Goal: Information Seeking & Learning: Learn about a topic

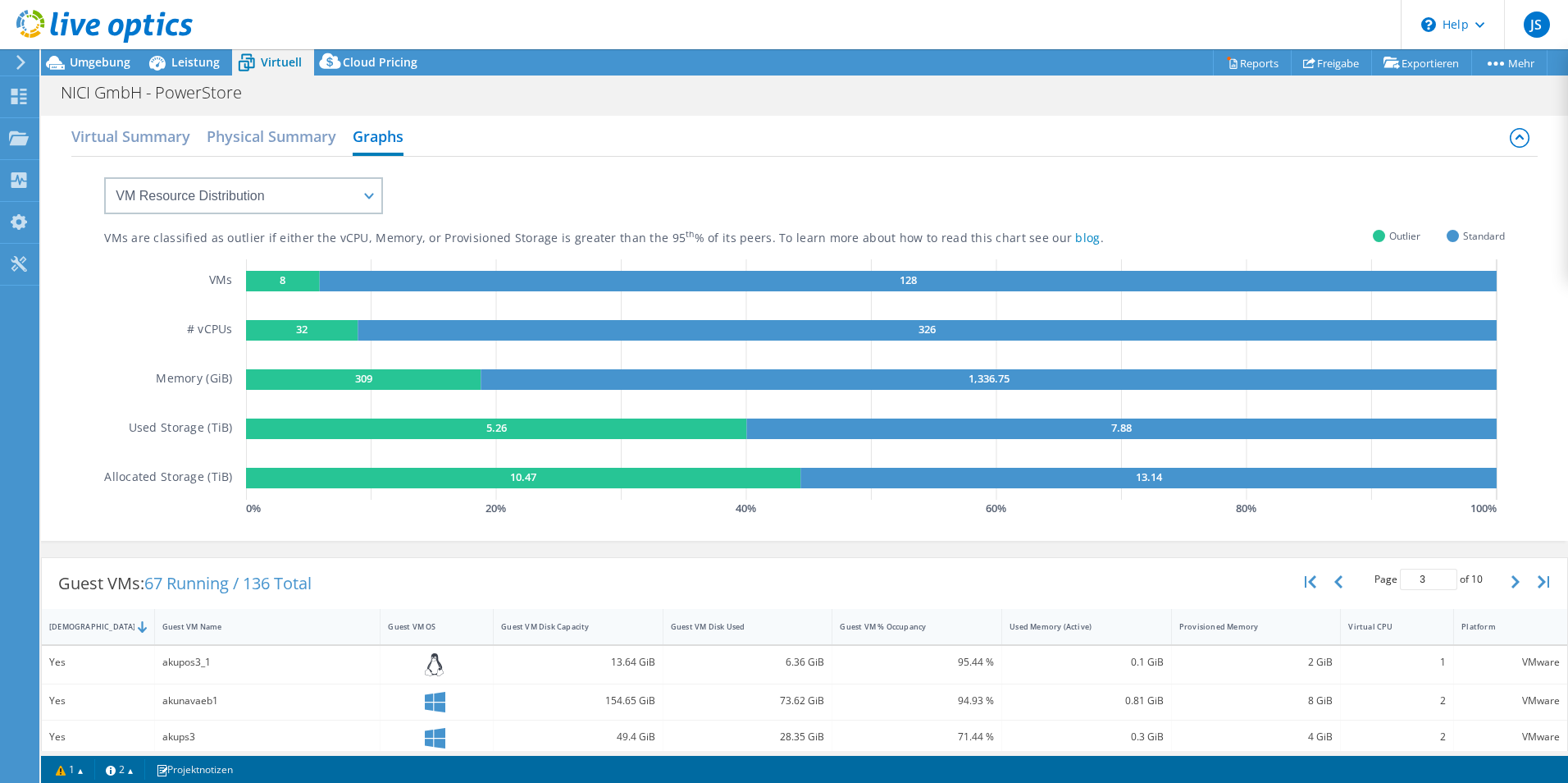
select select "USD"
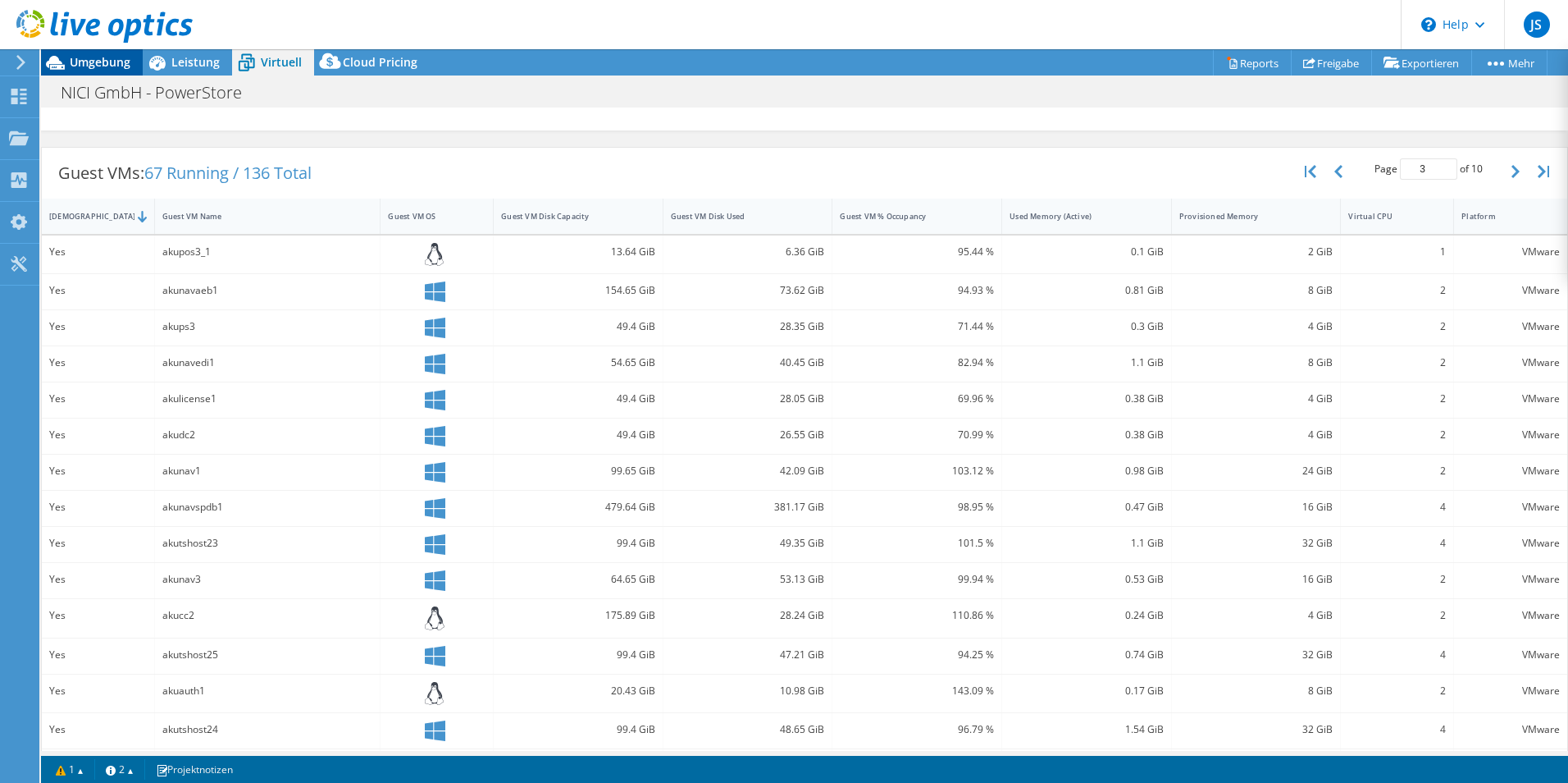
click at [98, 60] on span "Umgebung" at bounding box center [100, 62] width 60 height 16
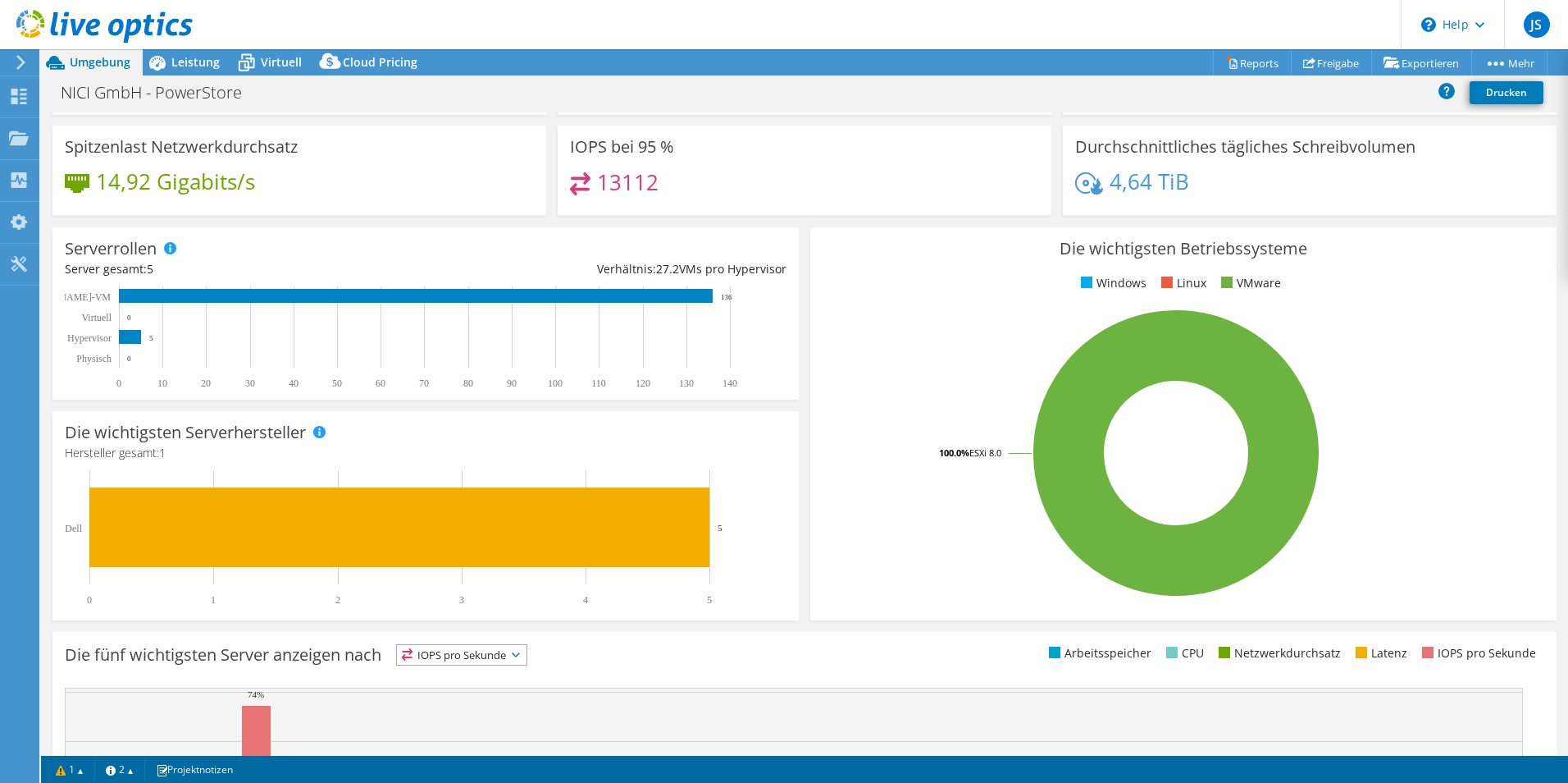
scroll to position [0, 0]
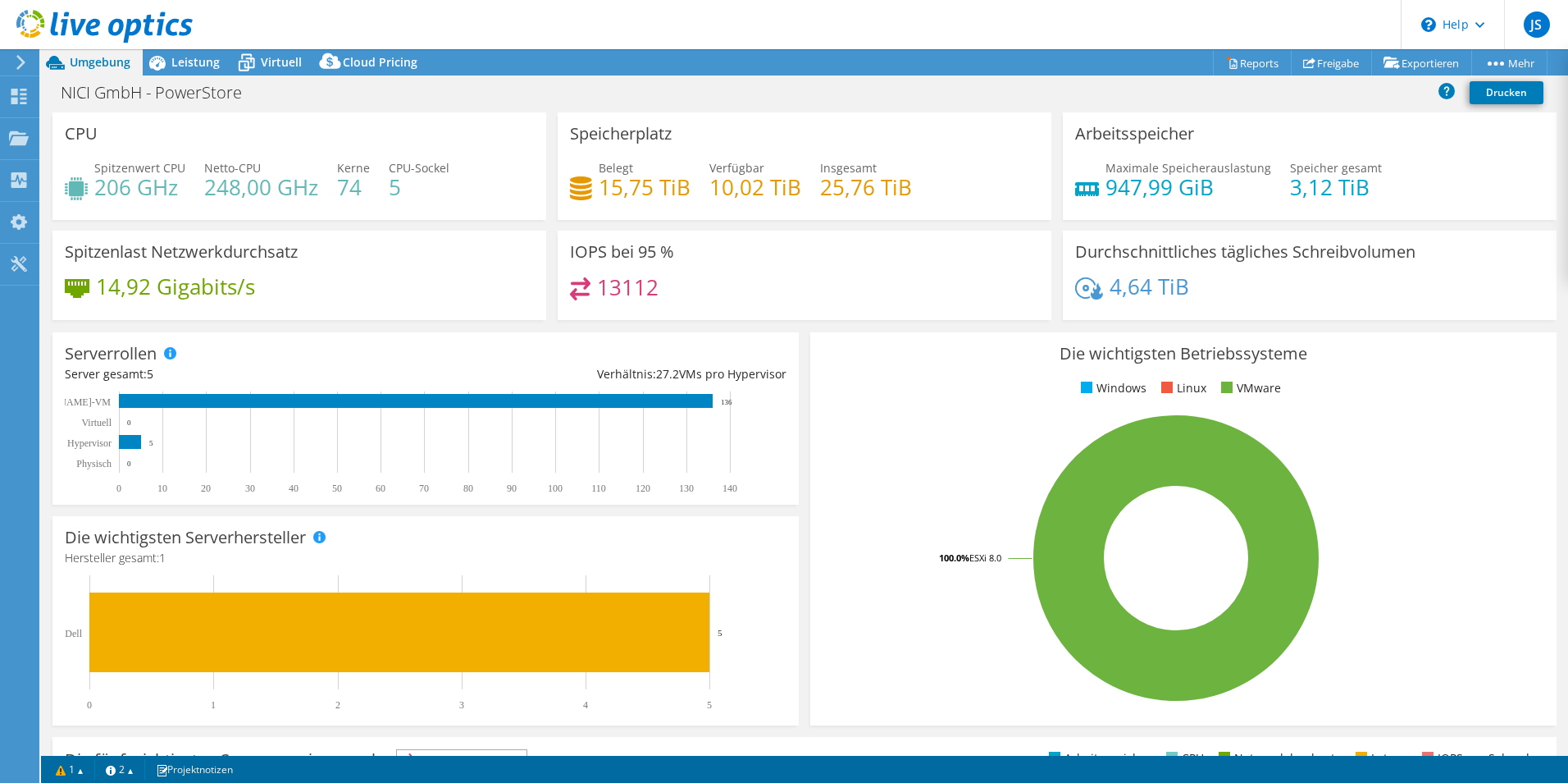
click at [598, 278] on h4 "13112" at bounding box center [627, 287] width 61 height 18
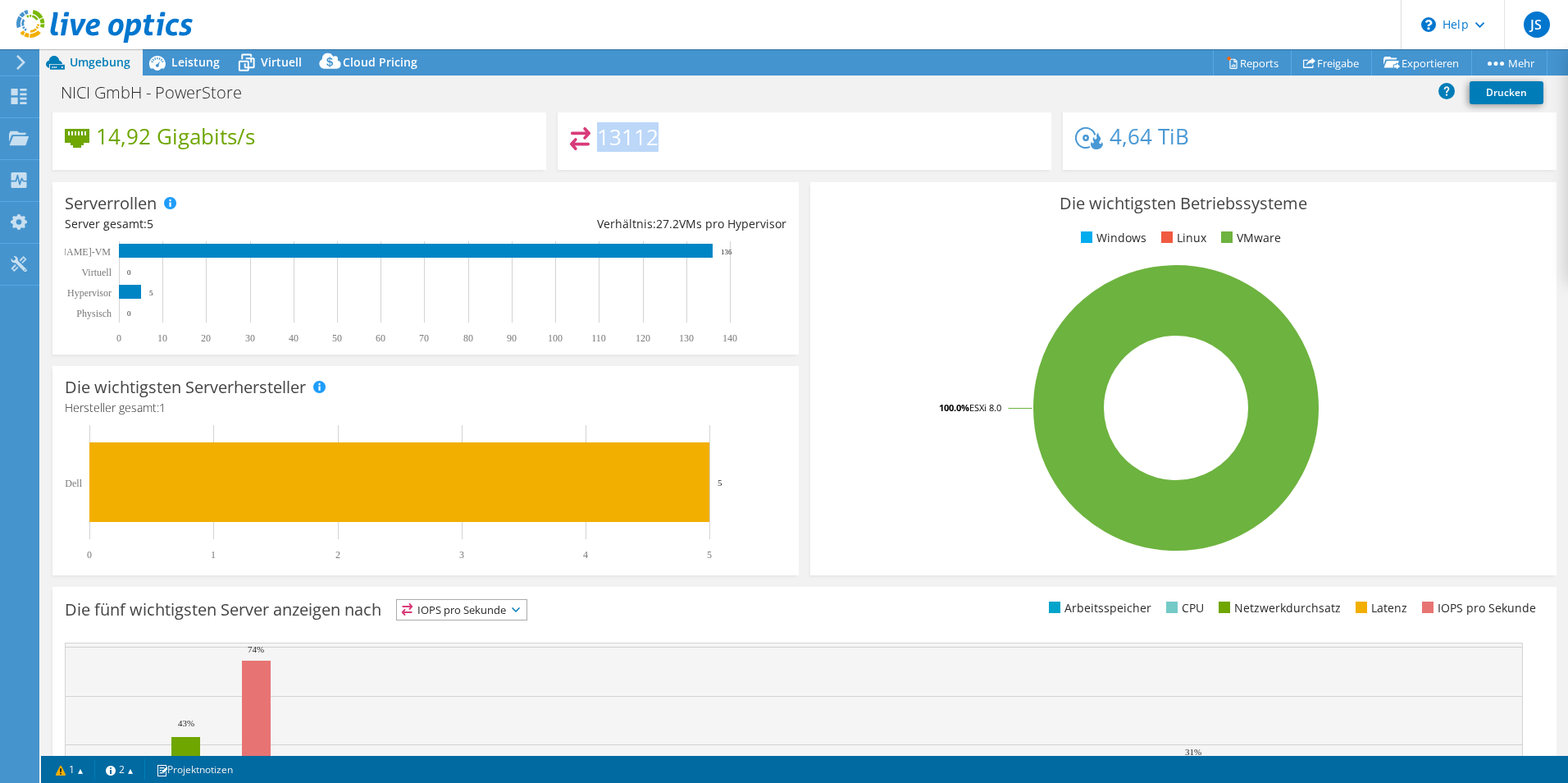
scroll to position [313, 0]
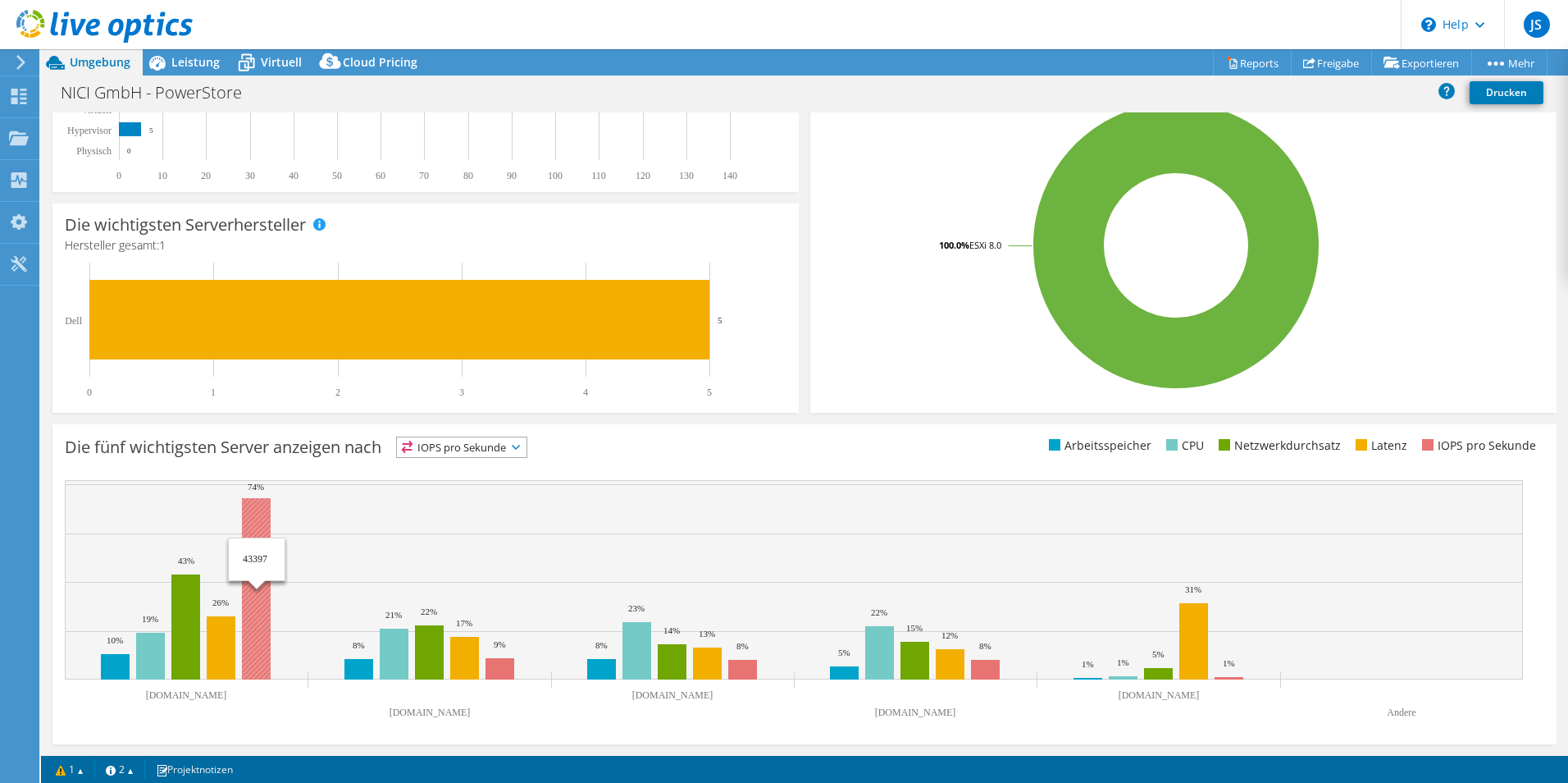
click at [261, 538] on rect at bounding box center [256, 589] width 29 height 181
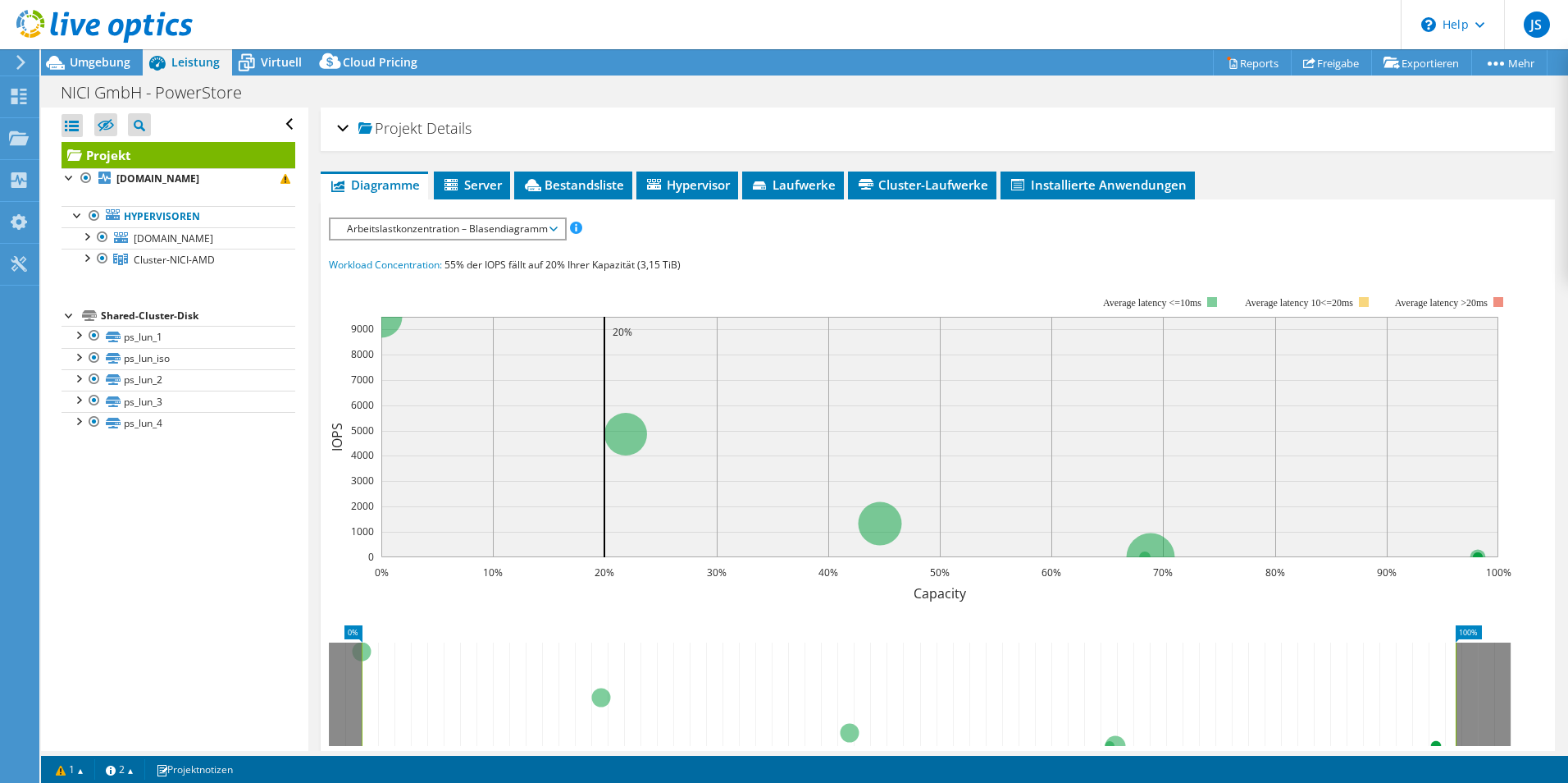
scroll to position [0, 0]
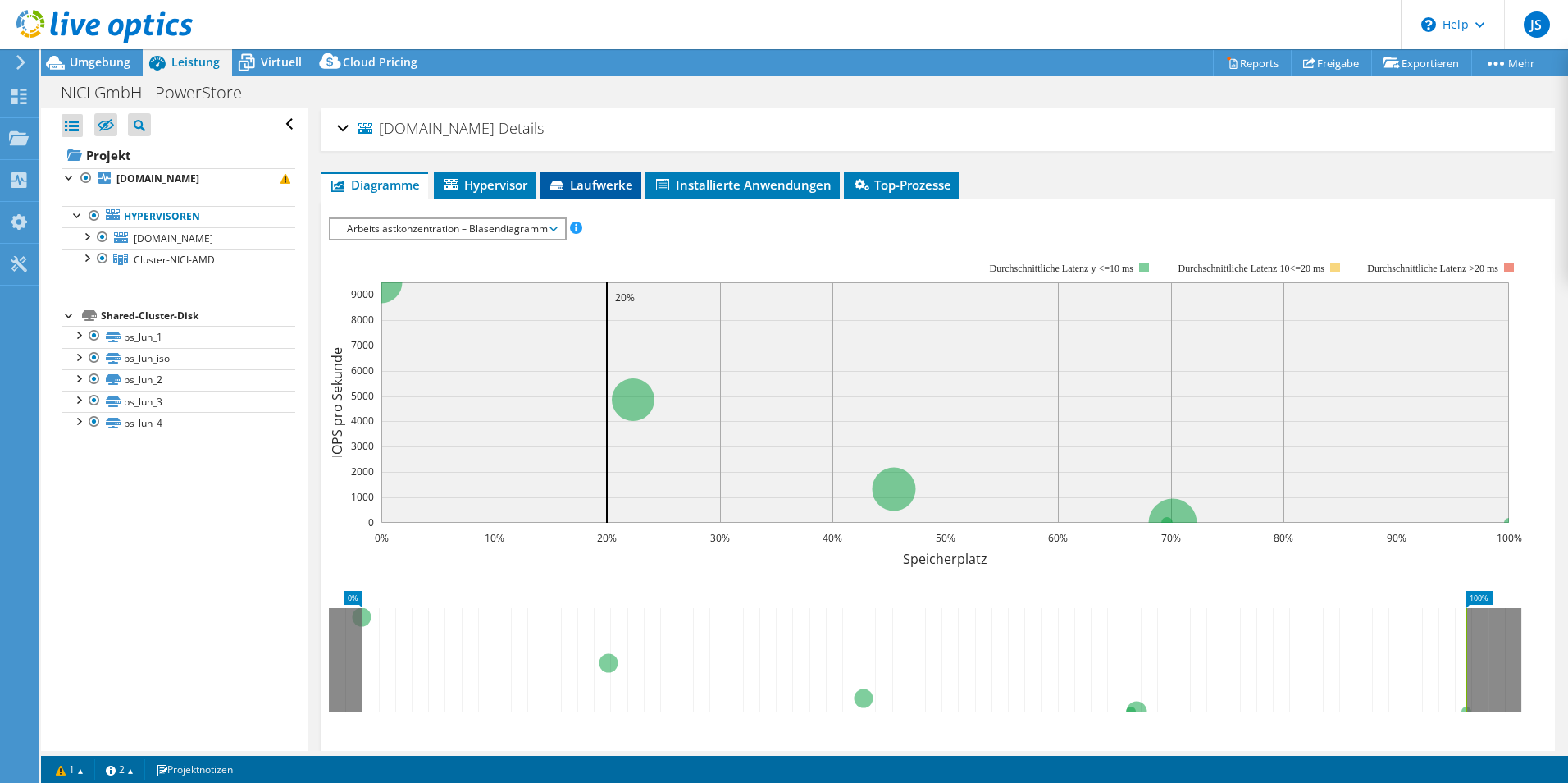
click at [605, 180] on span "Laufwerke" at bounding box center [590, 184] width 86 height 16
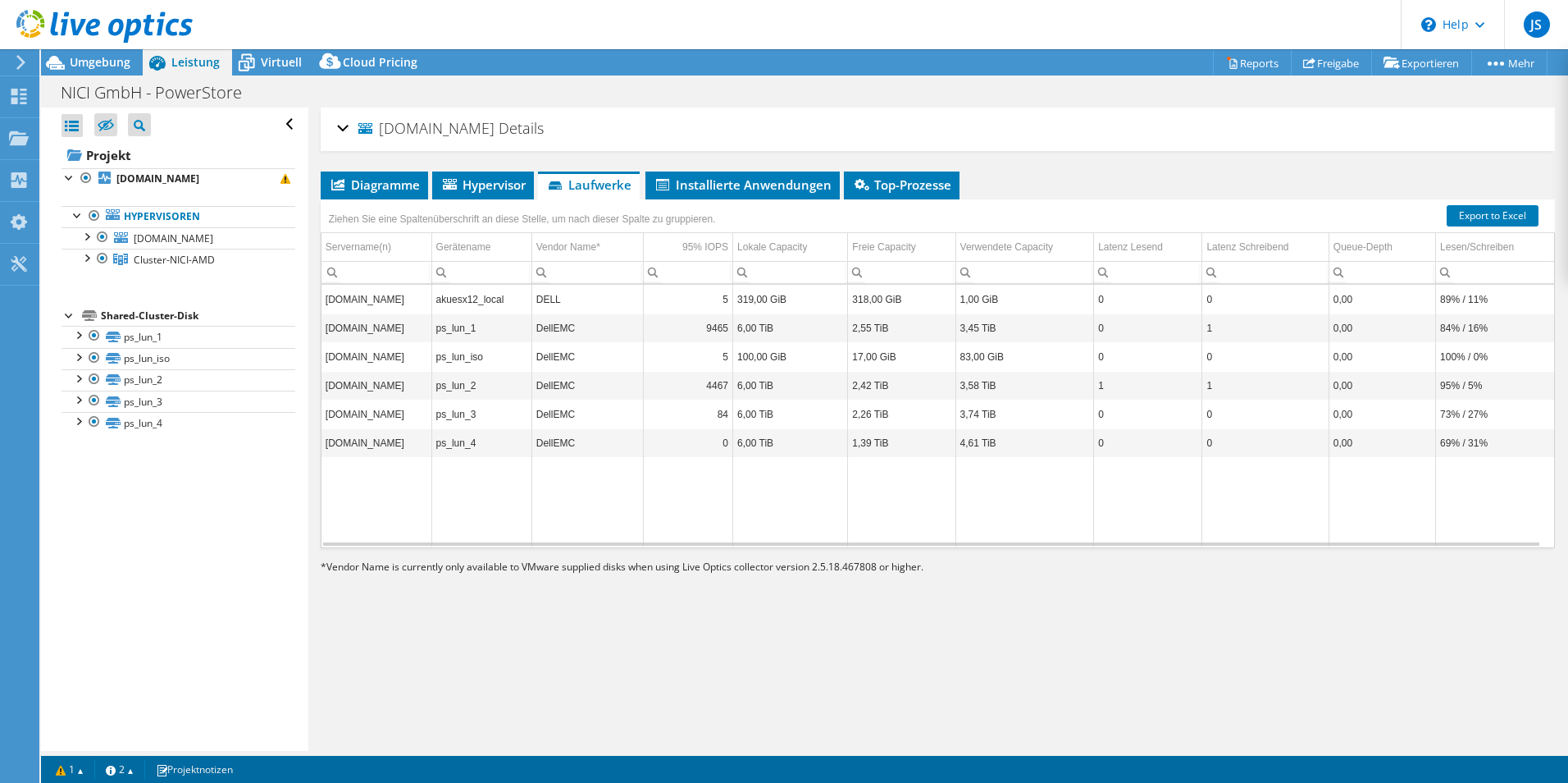
click at [1484, 360] on td "100% / 0%" at bounding box center [1495, 356] width 118 height 29
click at [1451, 387] on td "95% / 5%" at bounding box center [1495, 385] width 118 height 29
click at [412, 215] on div "Ziehen Sie eine Spaltenüberschrift an diese Stelle, um nach dieser Spalte zu gr…" at bounding box center [523, 219] width 396 height 23
drag, startPoint x: 464, startPoint y: 245, endPoint x: 372, endPoint y: 213, distance: 97.4
click at [372, 213] on body "JS Endbenutzer [PERSON_NAME] [EMAIL_ADDRESS][DOMAIN_NAME] NICI GmbH My Profile …" at bounding box center [784, 392] width 1568 height 783
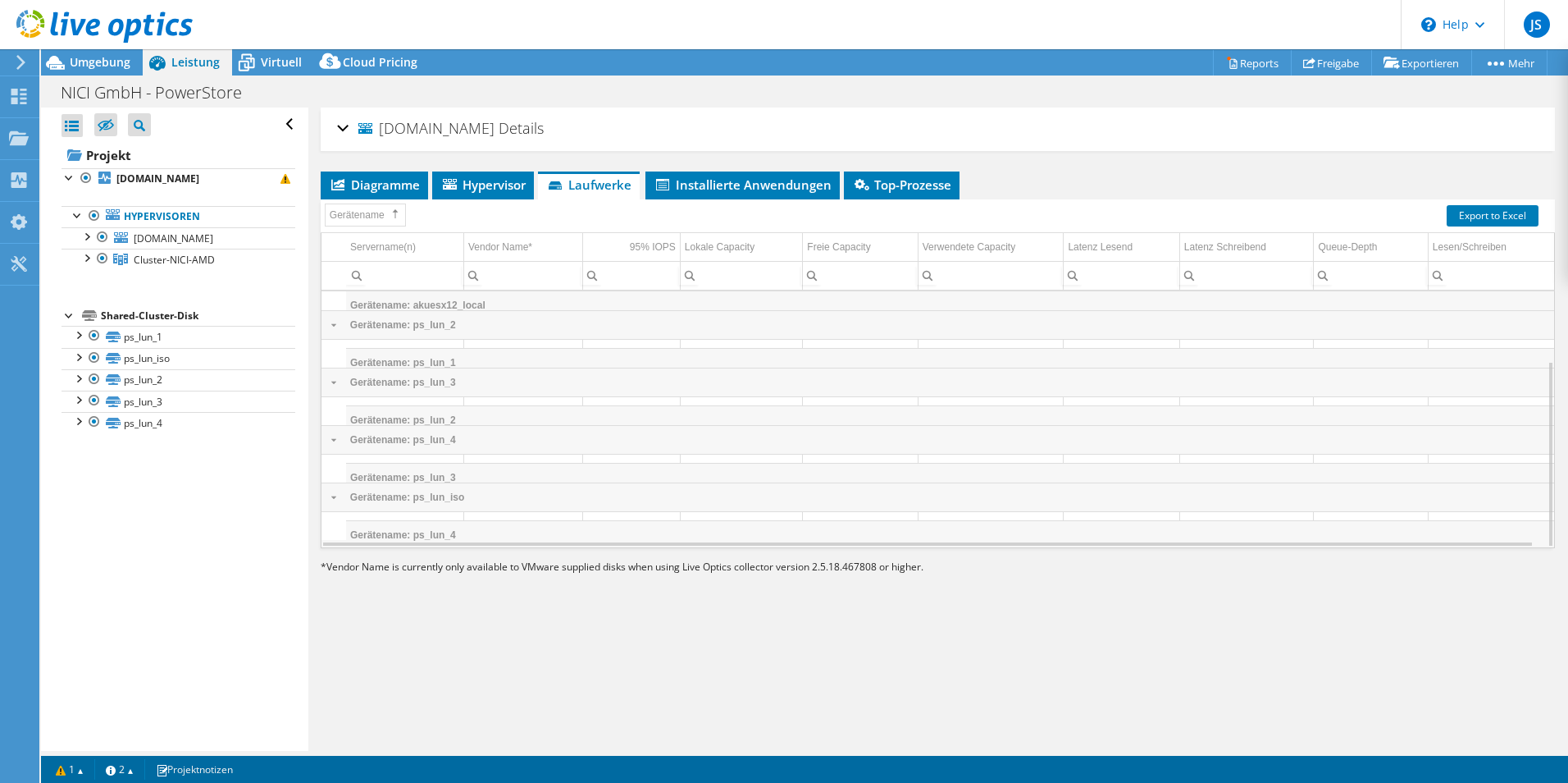
scroll to position [95, 0]
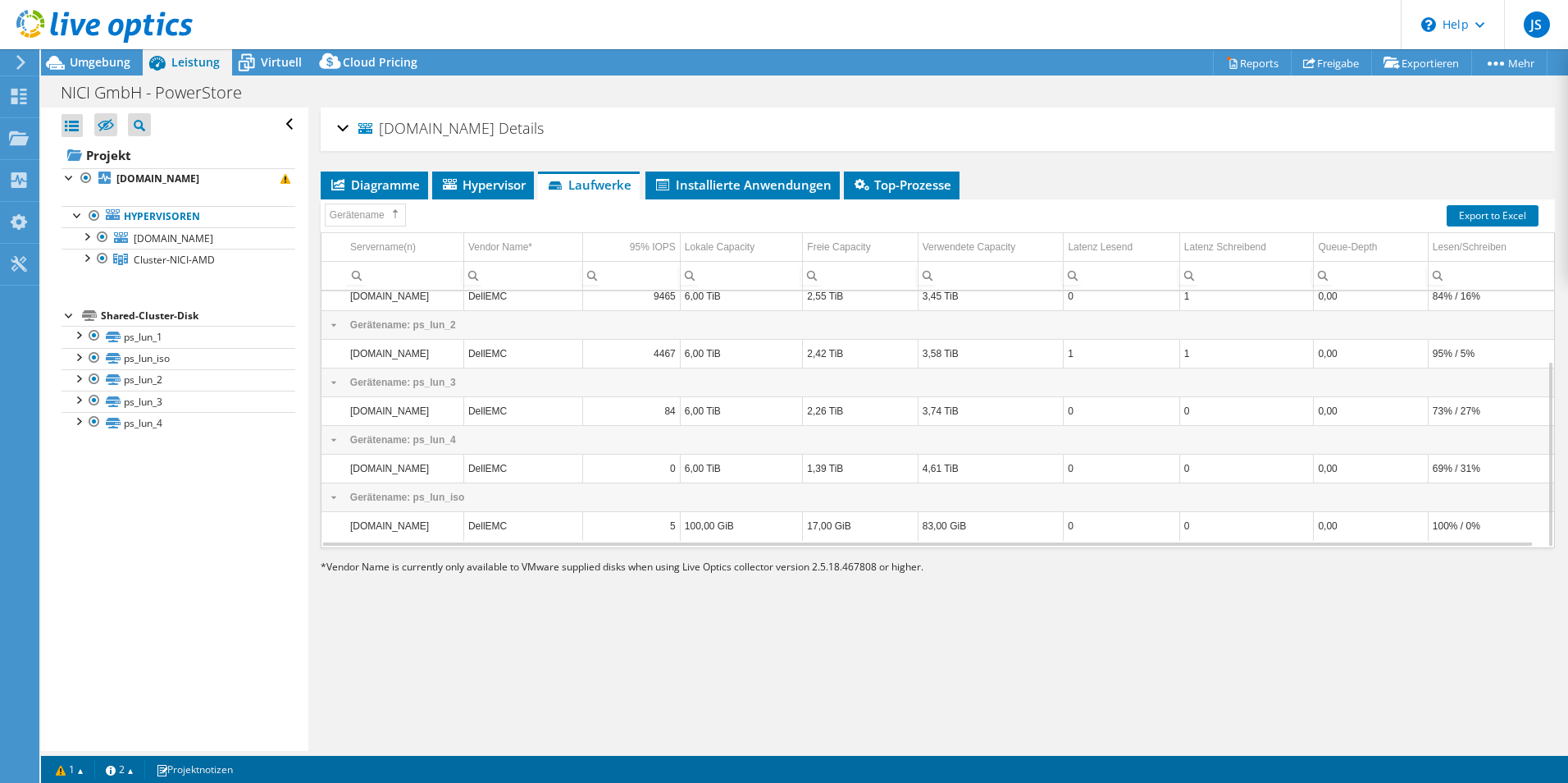
click at [1466, 348] on td "95% / 5%" at bounding box center [1491, 353] width 126 height 29
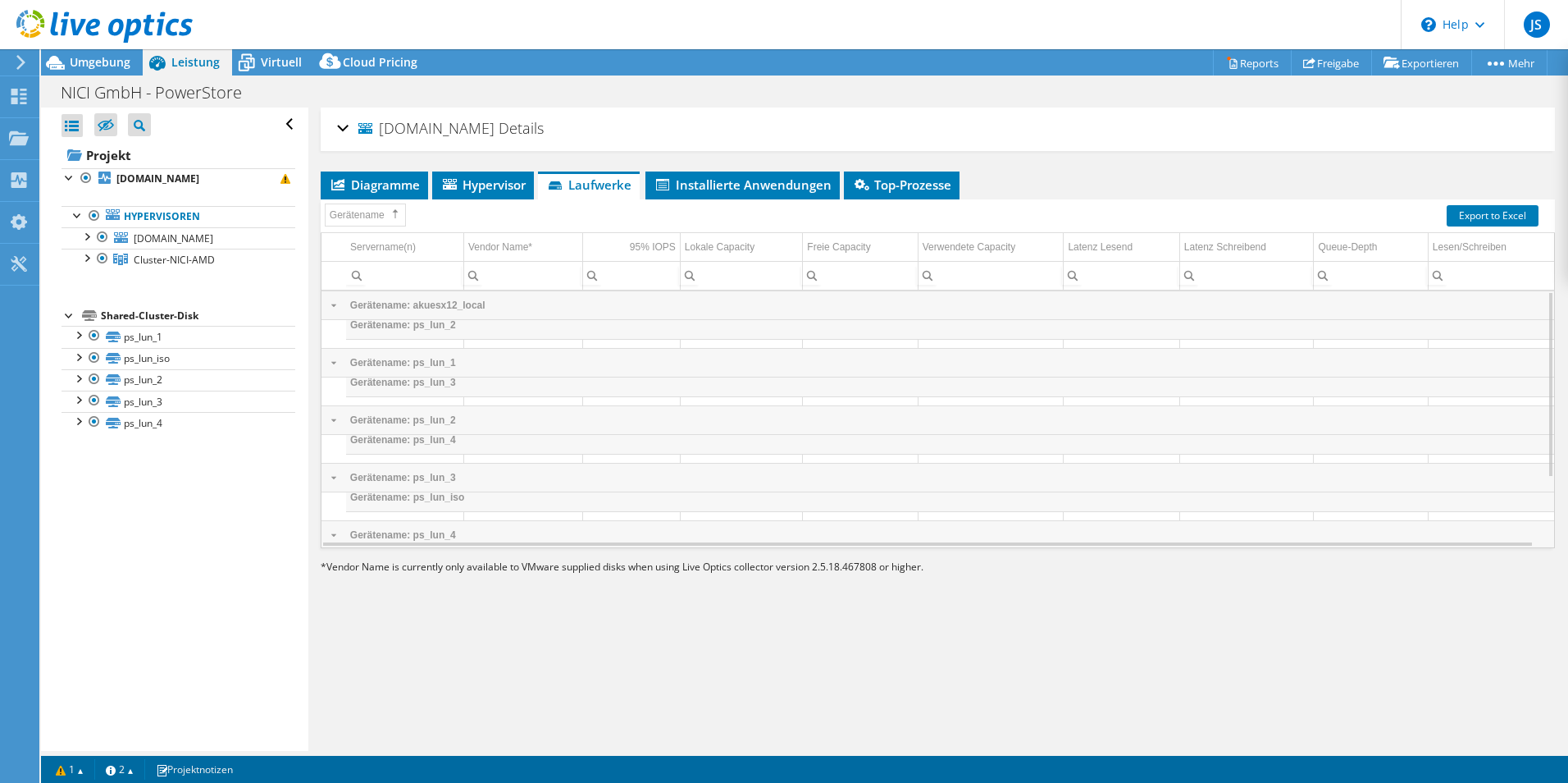
scroll to position [0, 0]
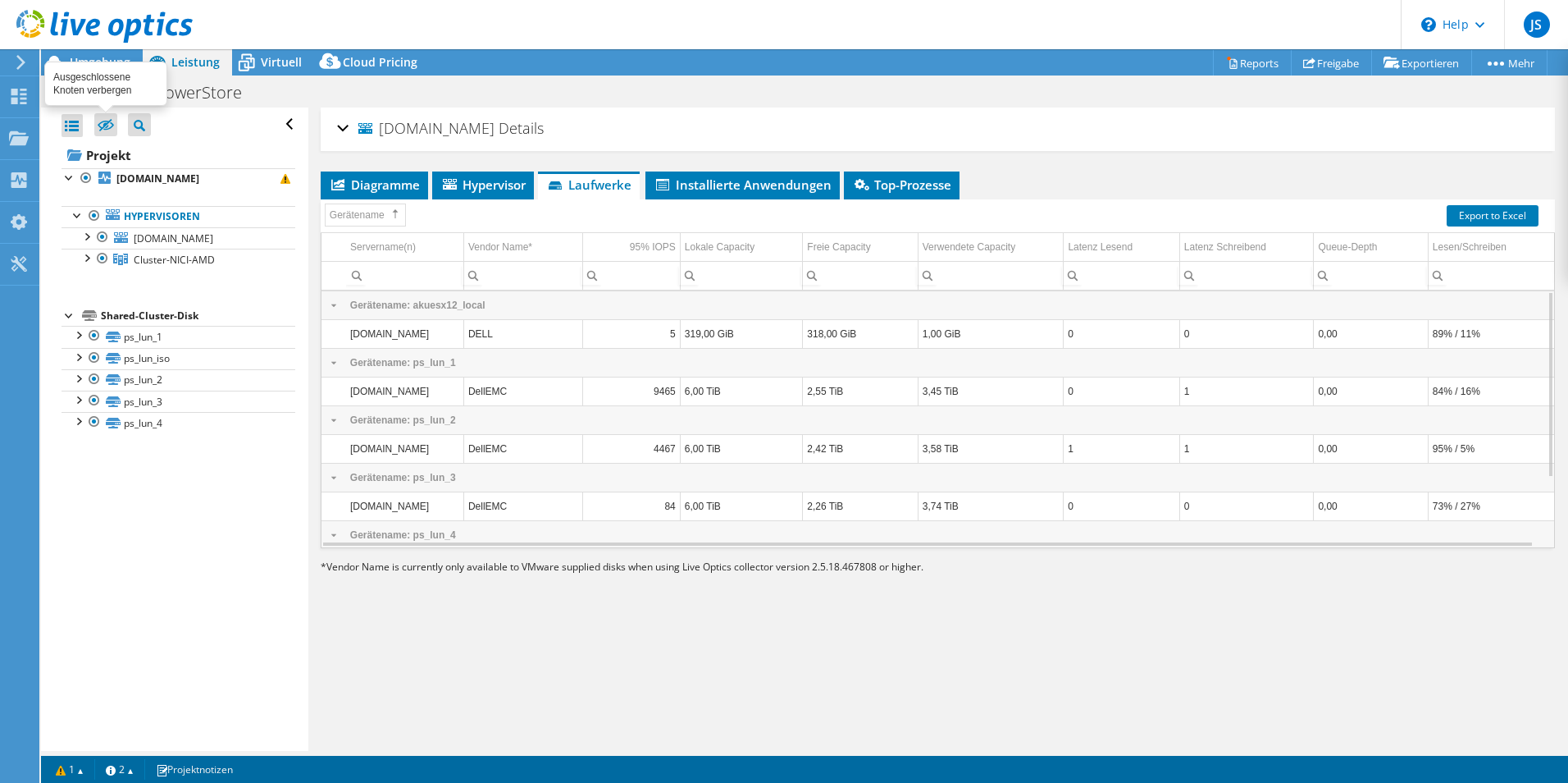
click at [103, 122] on icon at bounding box center [105, 126] width 16 height 12
click at [0, 0] on input "checkbox" at bounding box center [0, 0] width 0 height 0
click at [103, 122] on icon at bounding box center [105, 126] width 16 height 12
click at [0, 0] on input "checkbox" at bounding box center [0, 0] width 0 height 0
click at [70, 209] on div at bounding box center [78, 213] width 16 height 16
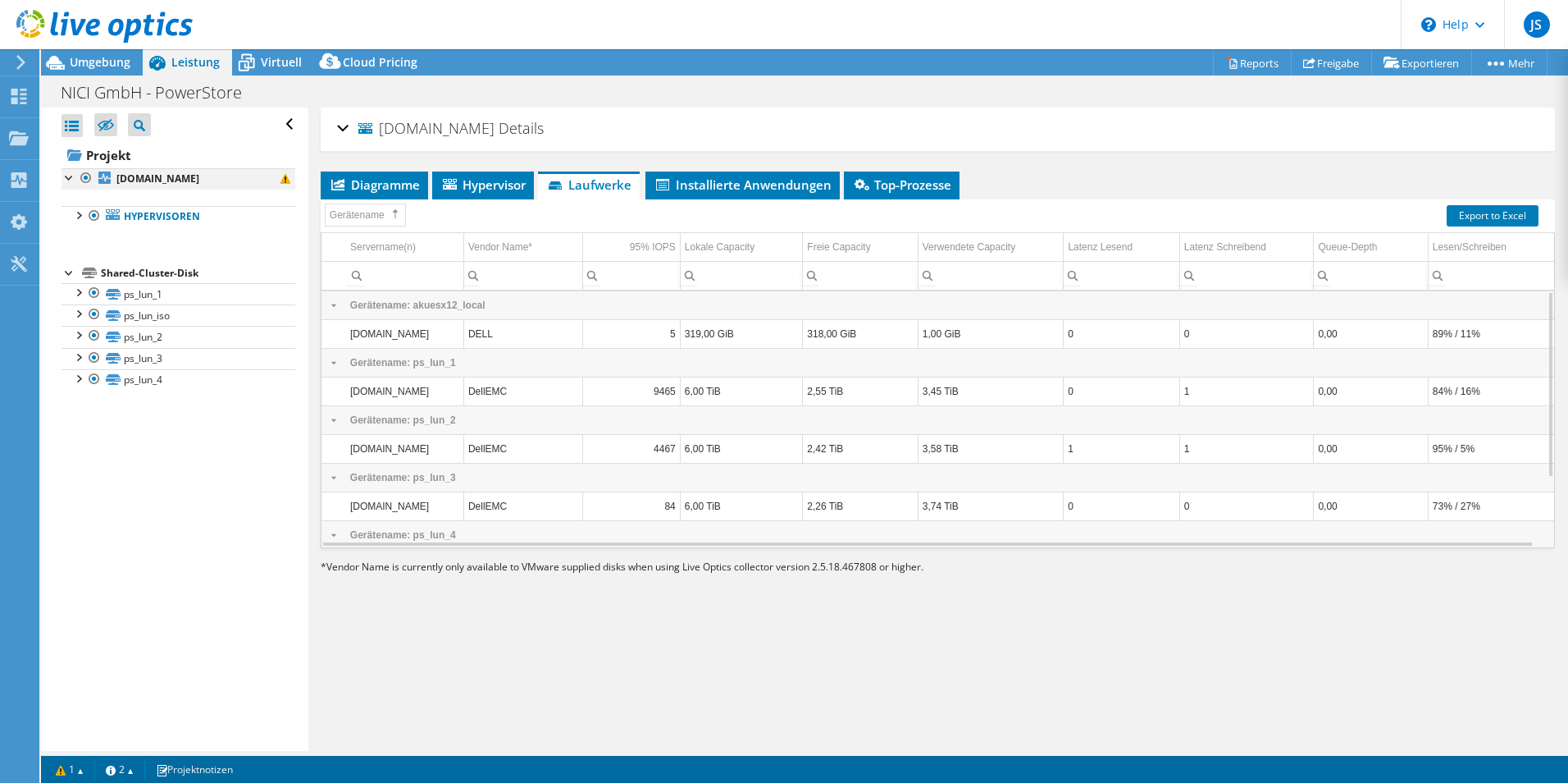
click at [73, 174] on div at bounding box center [69, 176] width 16 height 16
click at [281, 179] on span at bounding box center [285, 178] width 10 height 10
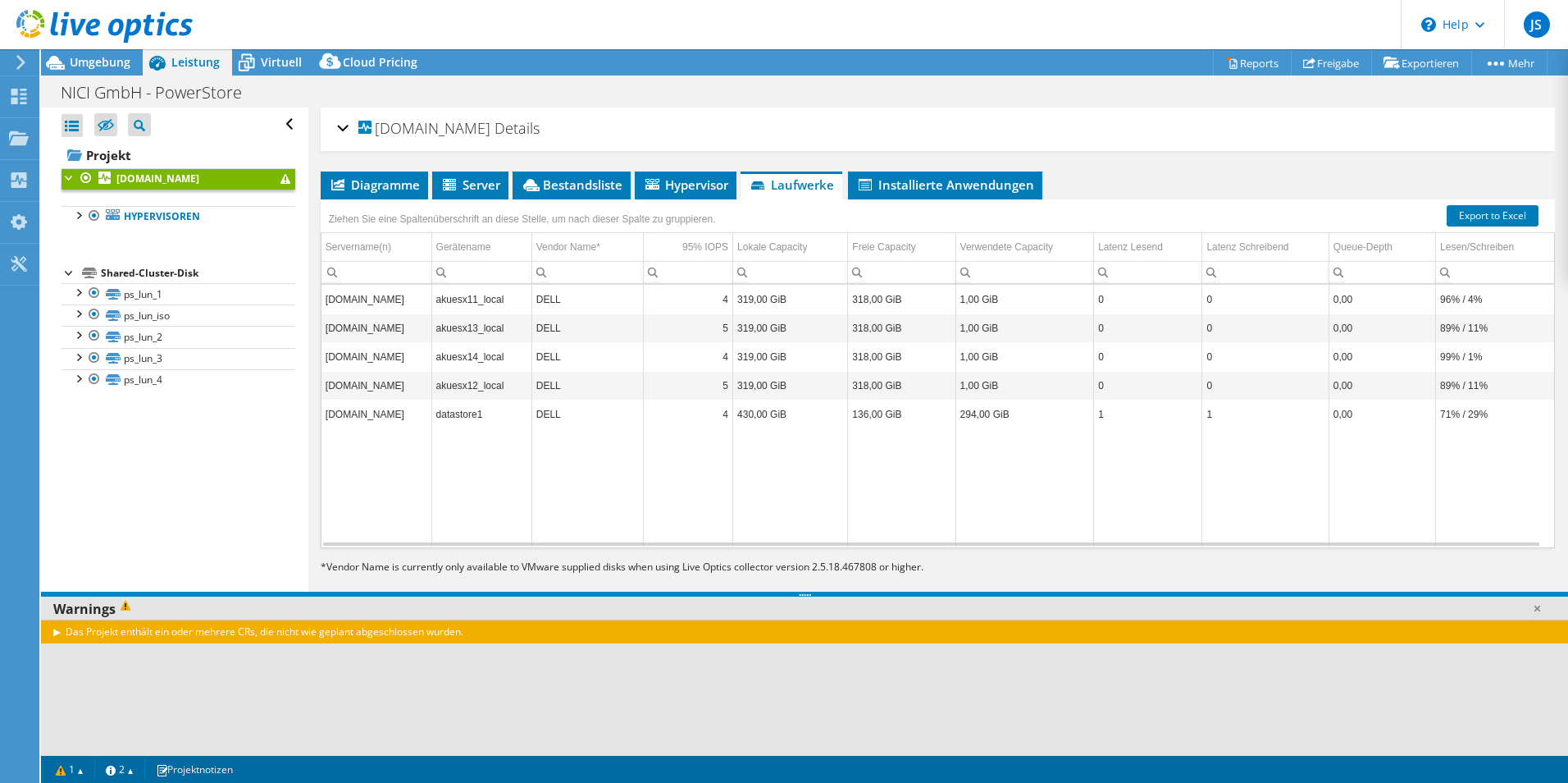
click at [164, 634] on div "Das Projekt enthält ein oder mehrere CRs, die nicht wie geplant abgeschlossen w…" at bounding box center [804, 632] width 1527 height 24
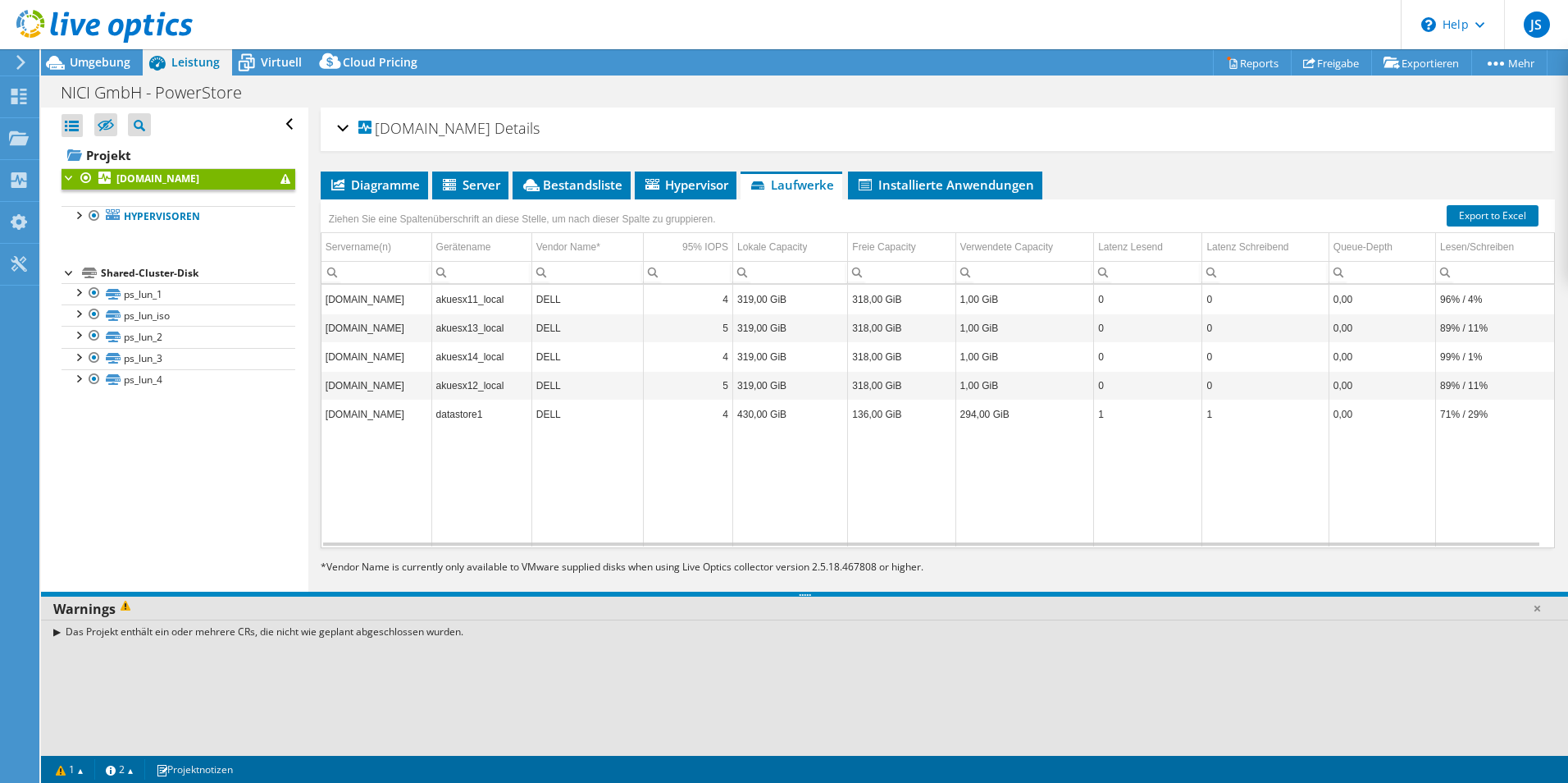
click at [168, 634] on div "Das Projekt enthält ein oder mehrere CRs, die nicht wie geplant abgeschlossen w…" at bounding box center [804, 632] width 1527 height 24
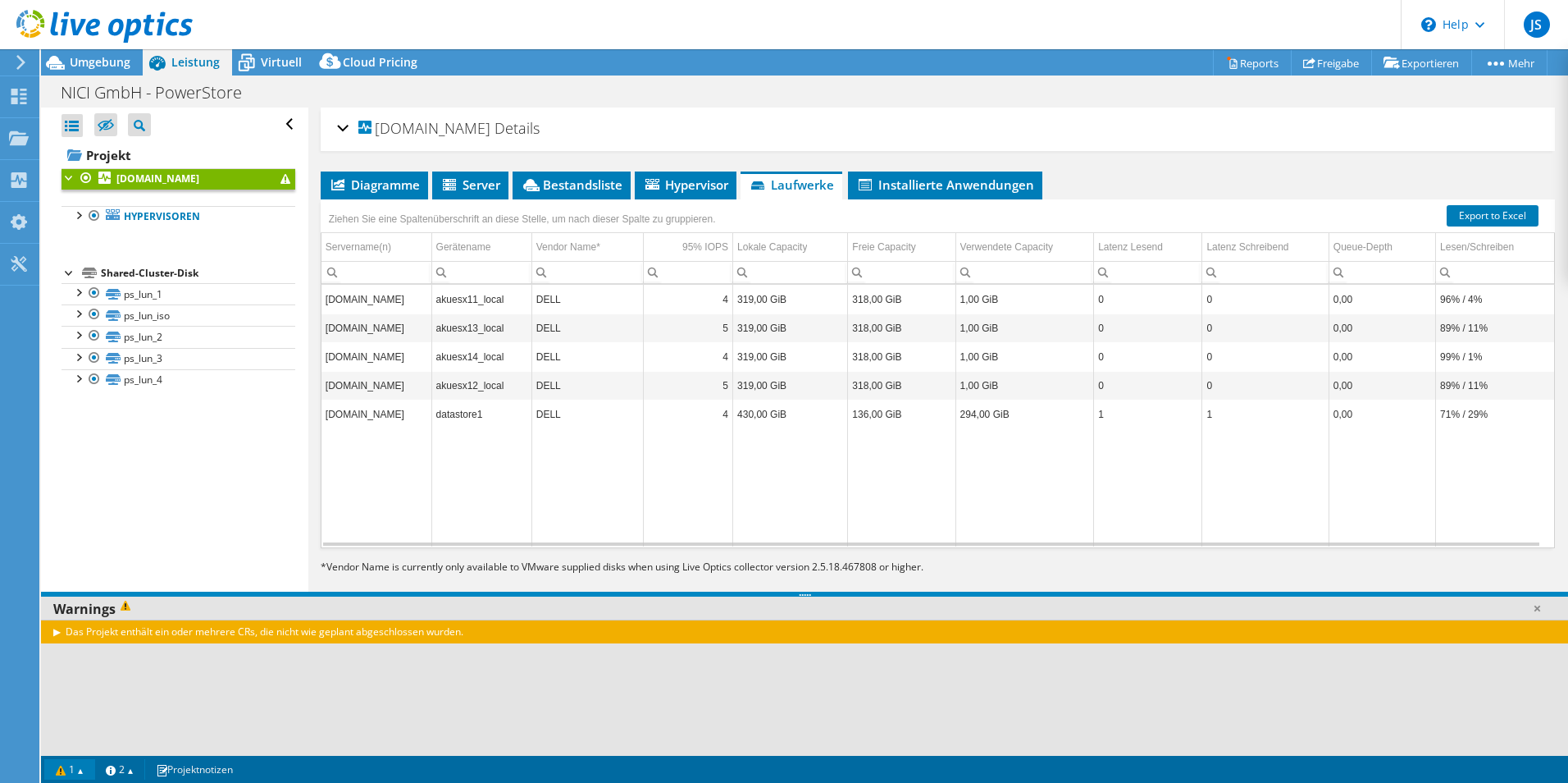
click at [63, 772] on link "1" at bounding box center [69, 769] width 51 height 21
click at [85, 62] on span "Umgebung" at bounding box center [100, 62] width 60 height 16
